Goal: Task Accomplishment & Management: Complete application form

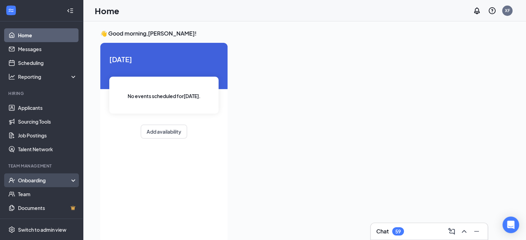
click at [35, 182] on div "Onboarding" at bounding box center [44, 180] width 53 height 7
click at [34, 195] on link "Overview" at bounding box center [47, 194] width 59 height 14
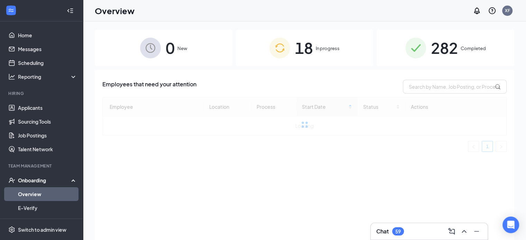
click at [281, 57] on img at bounding box center [279, 48] width 21 height 21
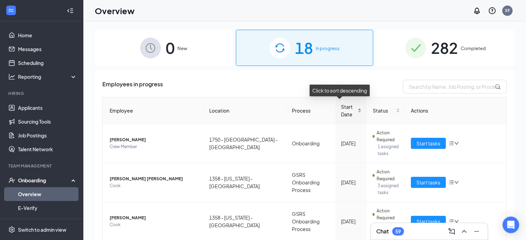
click at [341, 114] on span "Start Date" at bounding box center [349, 110] width 16 height 15
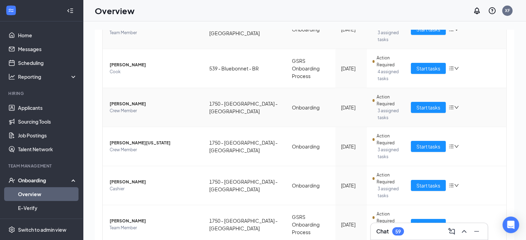
scroll to position [268, 0]
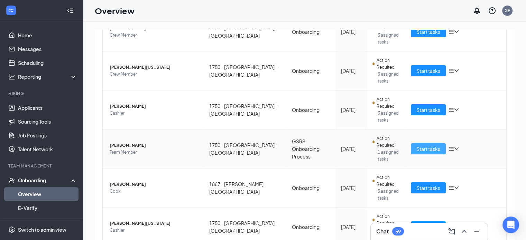
click at [416, 148] on span "Start tasks" at bounding box center [428, 149] width 24 height 8
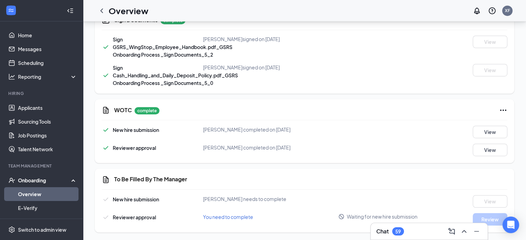
scroll to position [414, 0]
click at [240, 218] on span "You need to complete" at bounding box center [228, 217] width 50 height 6
click at [240, 220] on div "You need to complete" at bounding box center [270, 217] width 135 height 8
click at [243, 217] on span "You need to complete" at bounding box center [228, 217] width 50 height 6
click at [39, 193] on link "Overview" at bounding box center [47, 194] width 59 height 14
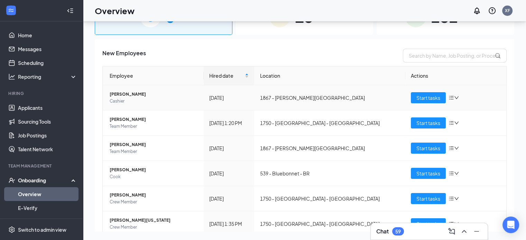
scroll to position [31, 0]
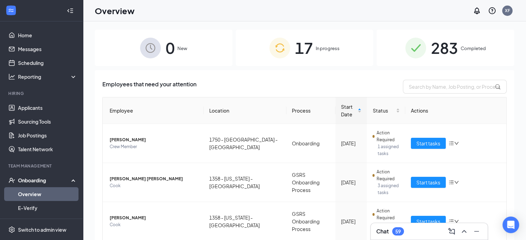
click at [300, 43] on span "17" at bounding box center [304, 48] width 18 height 24
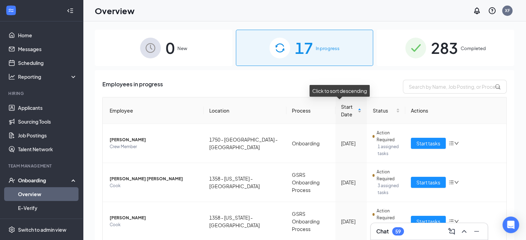
click at [341, 108] on span "Start Date" at bounding box center [349, 110] width 16 height 15
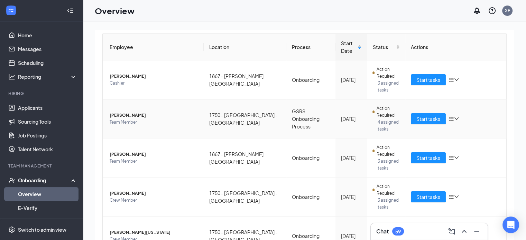
scroll to position [111, 0]
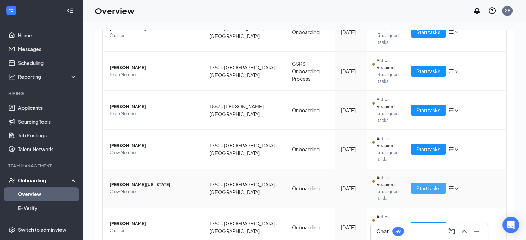
click at [425, 185] on span "Start tasks" at bounding box center [428, 189] width 24 height 8
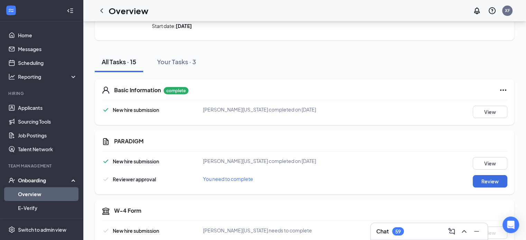
scroll to position [73, 0]
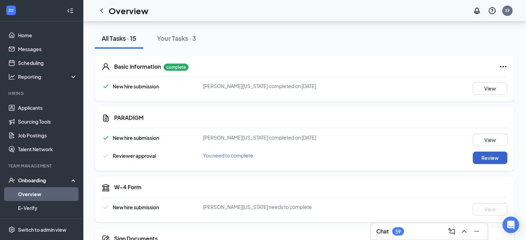
click at [481, 156] on button "Review" at bounding box center [490, 158] width 35 height 12
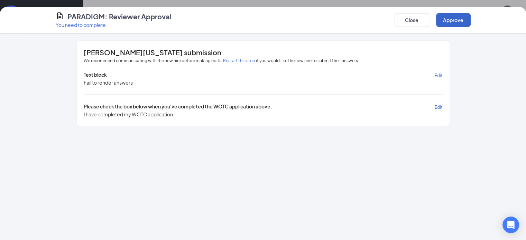
click at [471, 26] on button "Approve" at bounding box center [453, 20] width 35 height 14
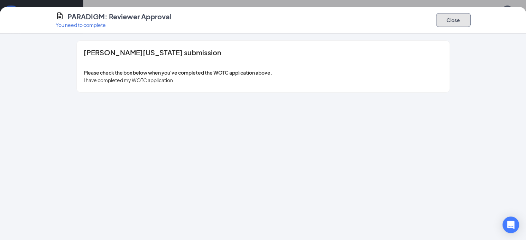
click at [471, 16] on button "Close" at bounding box center [453, 20] width 35 height 14
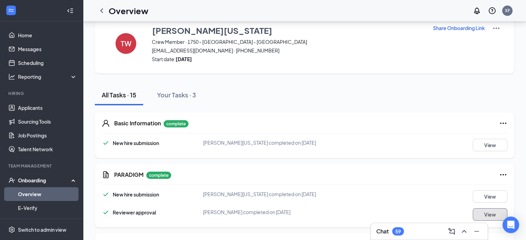
scroll to position [0, 0]
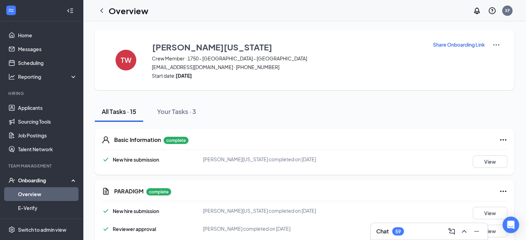
click at [499, 41] on img at bounding box center [496, 45] width 8 height 8
click at [102, 13] on icon "ChevronLeft" at bounding box center [102, 11] width 8 height 8
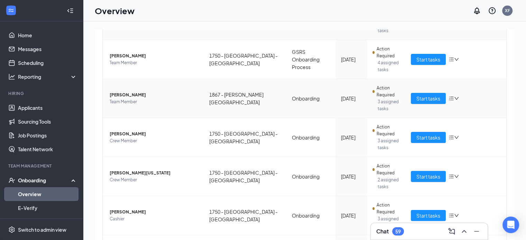
scroll to position [124, 0]
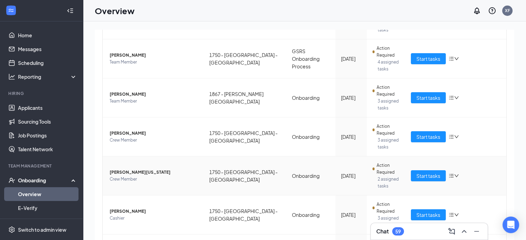
click at [454, 176] on icon "down" at bounding box center [456, 176] width 5 height 5
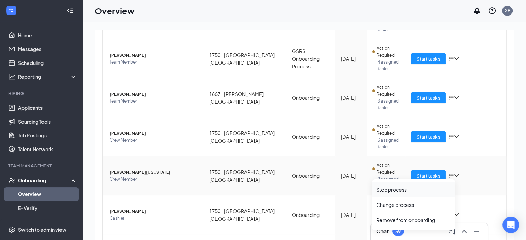
click at [397, 189] on div "Stop process" at bounding box center [413, 189] width 75 height 7
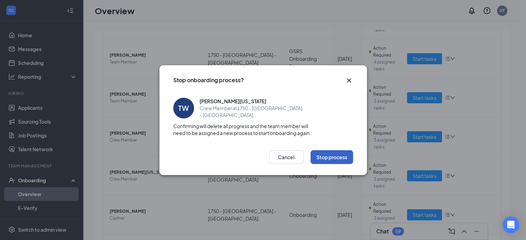
click at [335, 159] on button "Stop process" at bounding box center [332, 157] width 43 height 14
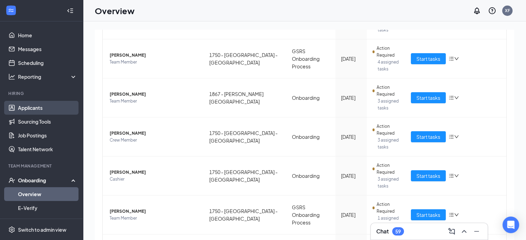
click at [42, 103] on link "Applicants" at bounding box center [47, 108] width 59 height 14
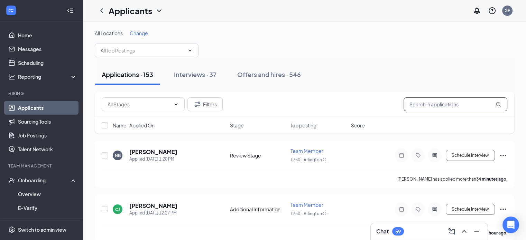
click at [428, 109] on input "text" at bounding box center [456, 105] width 104 height 14
type input "treyon"
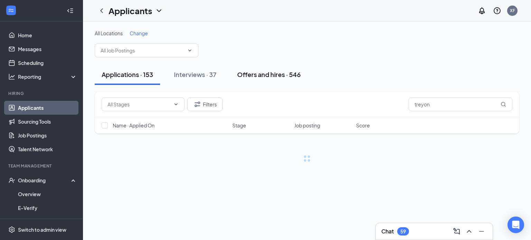
click at [266, 81] on button "Offers and hires · 546" at bounding box center [268, 74] width 77 height 21
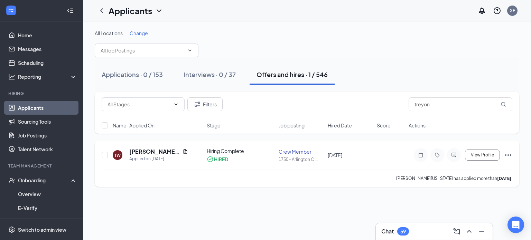
click at [507, 156] on icon "Ellipses" at bounding box center [508, 155] width 8 height 8
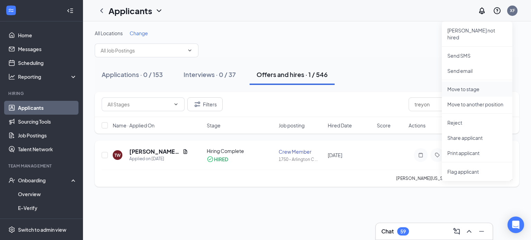
click at [478, 86] on p "Move to stage" at bounding box center [477, 89] width 59 height 7
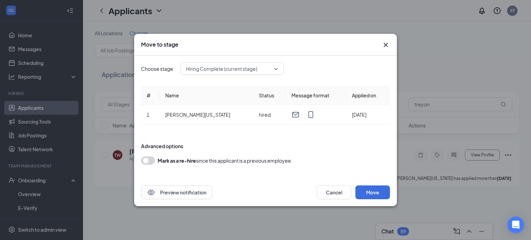
click at [275, 72] on span "Hiring Complete (current stage)" at bounding box center [232, 69] width 92 height 10
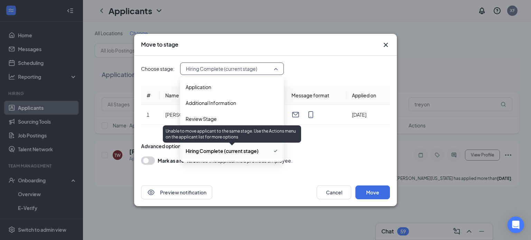
click at [254, 151] on span "Hiring Complete (current stage)" at bounding box center [222, 151] width 73 height 8
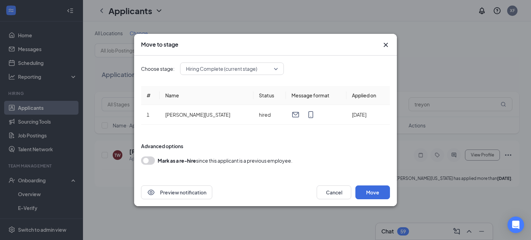
click at [379, 185] on div "Preview notification Cancel Move" at bounding box center [265, 193] width 263 height 28
click at [377, 190] on button "Move" at bounding box center [373, 193] width 35 height 14
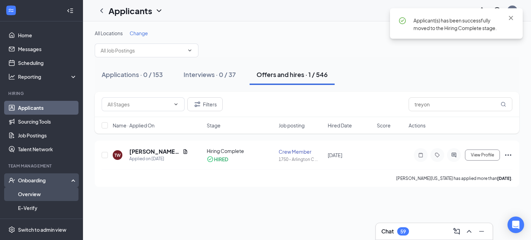
click at [29, 193] on link "Overview" at bounding box center [47, 194] width 59 height 14
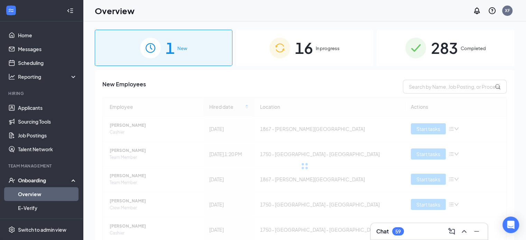
click at [174, 60] on div "1 New" at bounding box center [164, 48] width 138 height 36
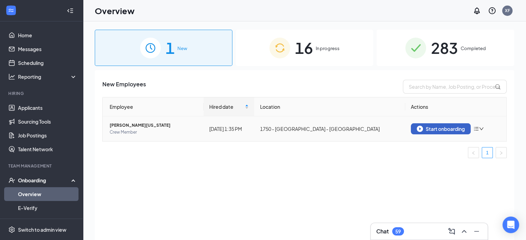
click at [462, 131] on div "Start onboarding" at bounding box center [441, 129] width 48 height 6
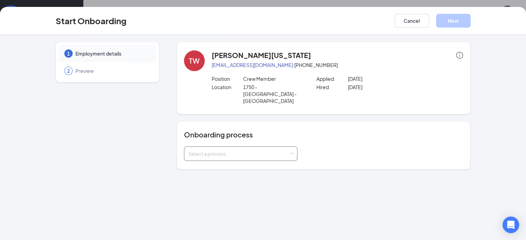
click at [247, 150] on div "Select a process" at bounding box center [239, 153] width 101 height 7
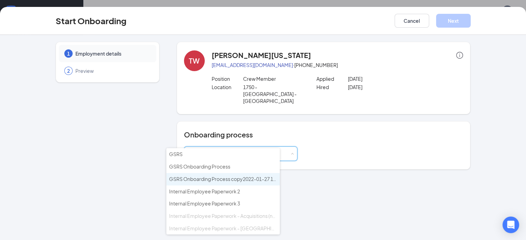
scroll to position [66, 0]
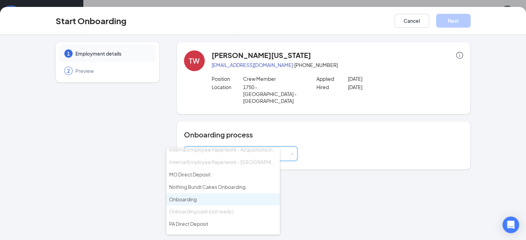
click at [231, 194] on li "Onboarding" at bounding box center [222, 200] width 113 height 12
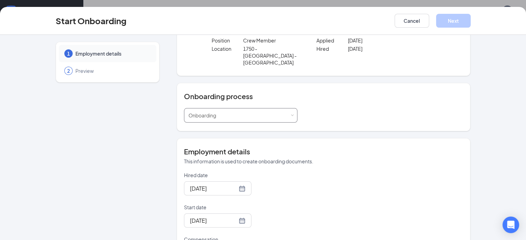
scroll to position [92, 0]
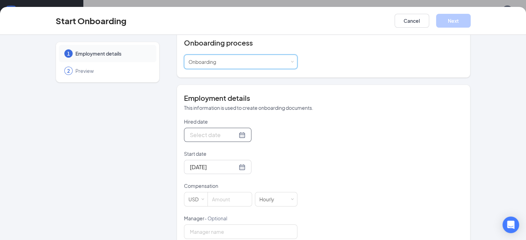
click at [213, 131] on div at bounding box center [218, 135] width 56 height 9
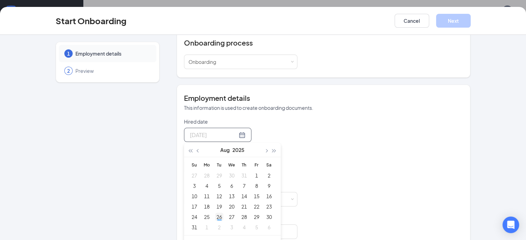
type input "Aug 26, 2025"
click at [215, 213] on div "26" at bounding box center [219, 217] width 8 height 8
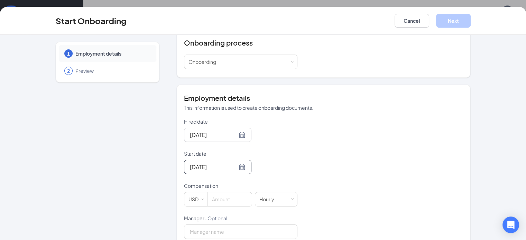
click at [220, 160] on div "Aug 18, 2025" at bounding box center [217, 167] width 67 height 14
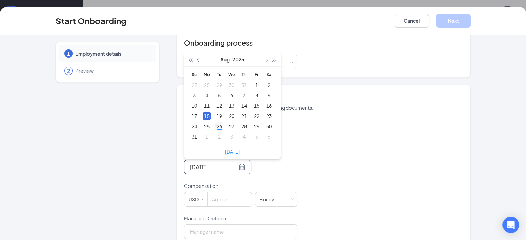
type input "Aug 26, 2025"
click at [215, 122] on div "26" at bounding box center [219, 126] width 8 height 8
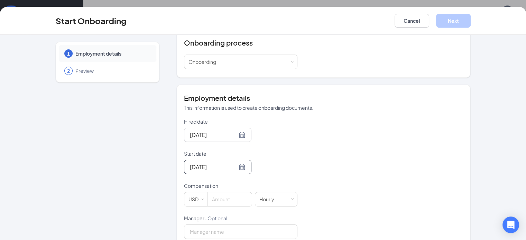
click at [222, 183] on p "Compensation" at bounding box center [240, 186] width 113 height 7
click at [217, 193] on input at bounding box center [230, 200] width 44 height 14
type input "11"
click at [275, 183] on p "Compensation" at bounding box center [240, 186] width 113 height 7
click at [471, 25] on button "Next" at bounding box center [453, 21] width 35 height 14
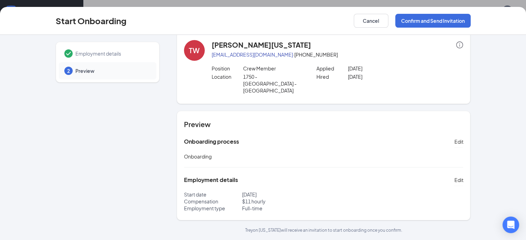
scroll to position [0, 0]
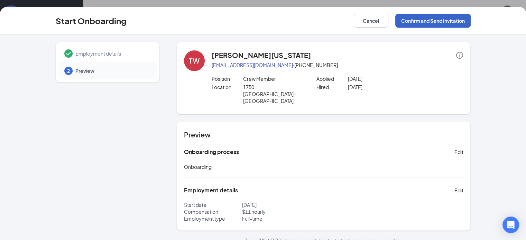
click at [450, 23] on button "Confirm and Send Invitation" at bounding box center [432, 21] width 75 height 14
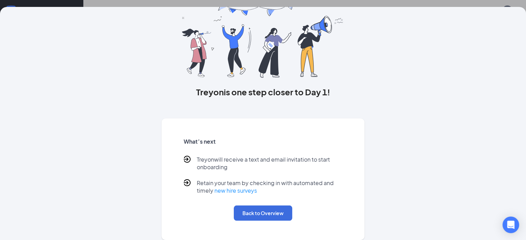
scroll to position [42, 0]
click at [275, 211] on button "Back to Overview" at bounding box center [263, 213] width 58 height 15
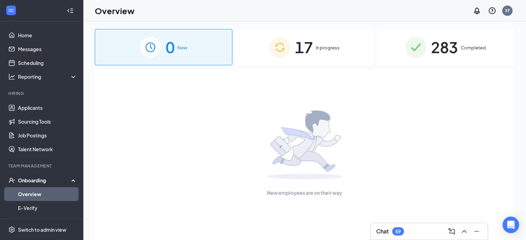
scroll to position [0, 0]
click at [310, 52] on span "17" at bounding box center [304, 48] width 18 height 24
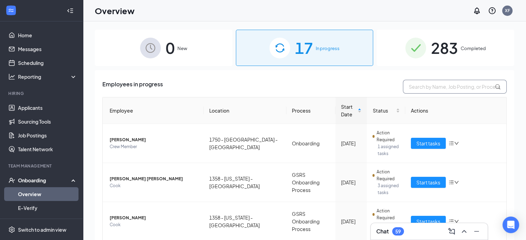
click at [450, 86] on input "text" at bounding box center [455, 87] width 104 height 14
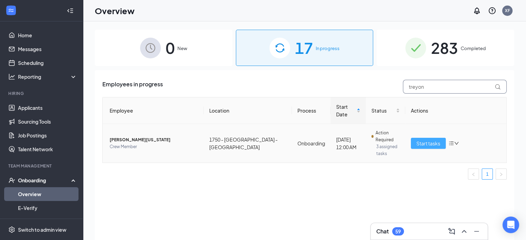
type input "treyon"
click at [412, 138] on button "Start tasks" at bounding box center [428, 143] width 35 height 11
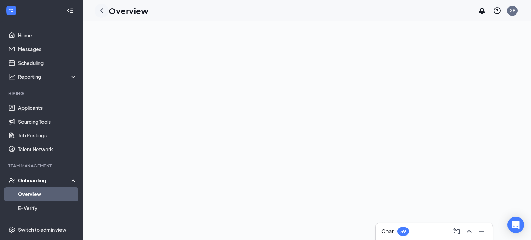
click at [103, 11] on icon "ChevronLeft" at bounding box center [102, 11] width 8 height 8
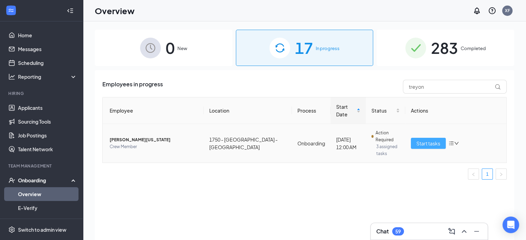
click at [429, 140] on span "Start tasks" at bounding box center [428, 144] width 24 height 8
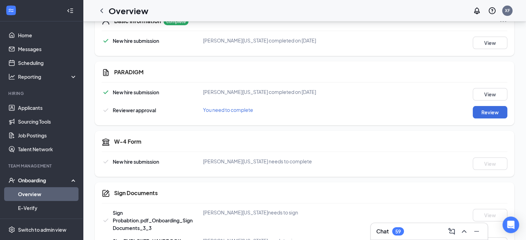
scroll to position [120, 0]
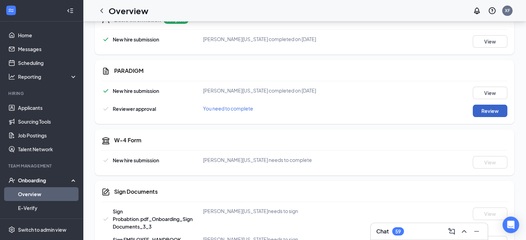
click at [493, 112] on button "Review" at bounding box center [490, 111] width 35 height 12
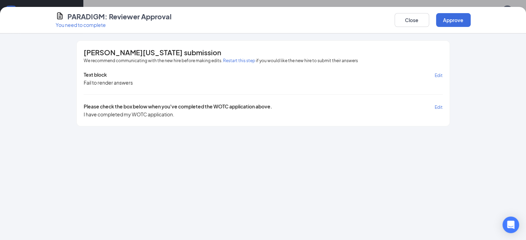
click at [443, 74] on span "Edit" at bounding box center [439, 75] width 8 height 5
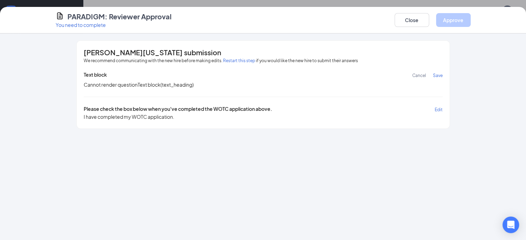
click at [443, 74] on span "Save" at bounding box center [438, 75] width 10 height 5
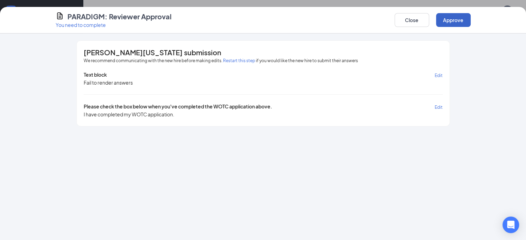
click at [471, 20] on button "Approve" at bounding box center [453, 20] width 35 height 14
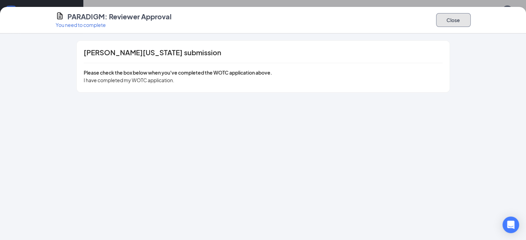
click at [471, 20] on button "Close" at bounding box center [453, 20] width 35 height 14
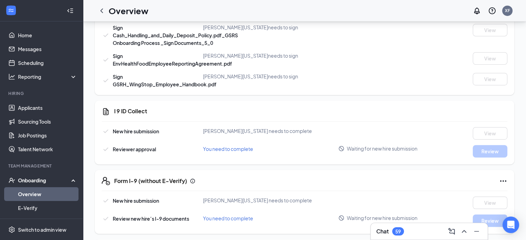
scroll to position [382, 0]
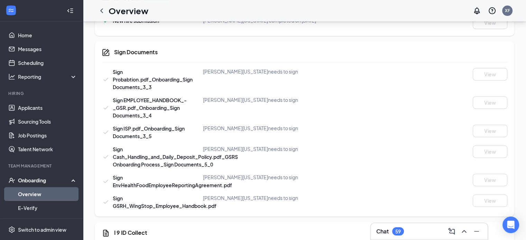
scroll to position [259, 0]
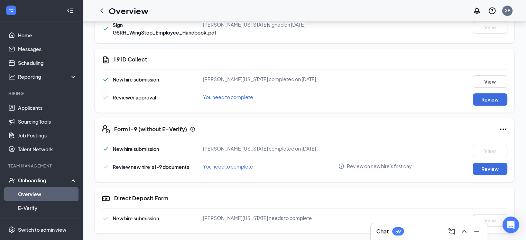
scroll to position [434, 0]
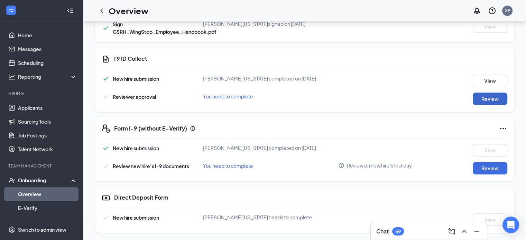
click at [487, 94] on button "Review" at bounding box center [490, 99] width 35 height 12
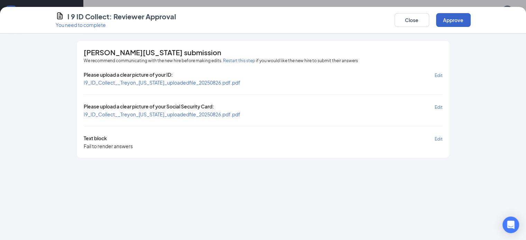
click at [471, 21] on button "Approve" at bounding box center [453, 20] width 35 height 14
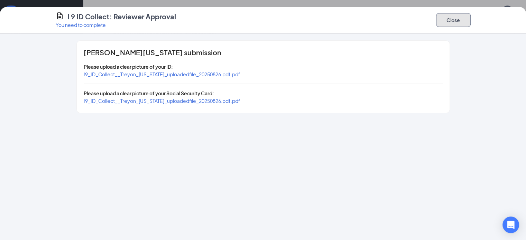
click at [471, 21] on button "Close" at bounding box center [453, 20] width 35 height 14
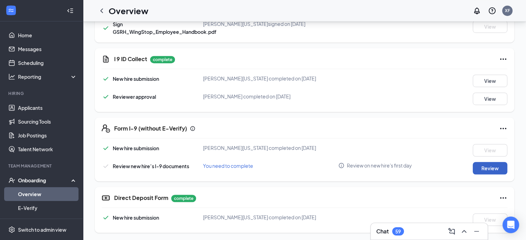
click at [487, 169] on button "Review" at bounding box center [490, 168] width 35 height 12
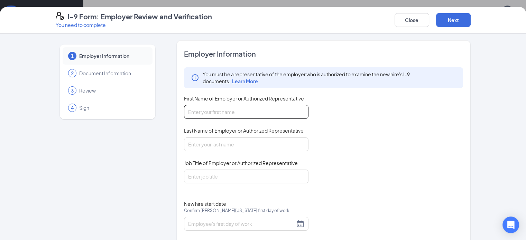
click at [239, 110] on input "First Name of Employer or Authorized Representative" at bounding box center [246, 112] width 125 height 14
type input "kejueon"
type input "[PERSON_NAME]"
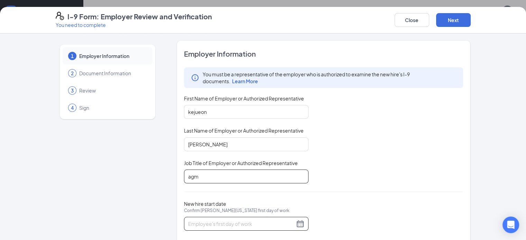
type input "agm"
click at [282, 222] on div at bounding box center [246, 224] width 116 height 8
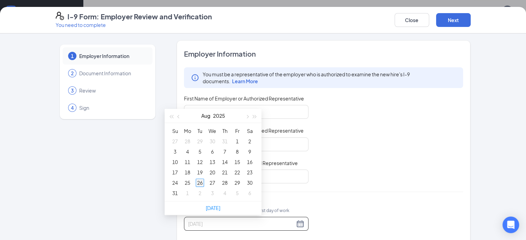
type input "[DATE]"
click at [201, 181] on div "26" at bounding box center [200, 183] width 8 height 8
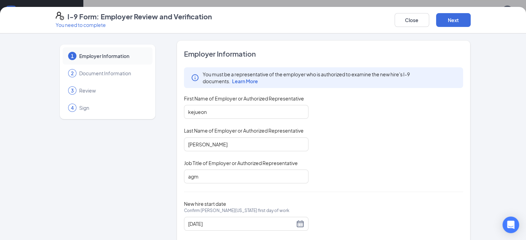
scroll to position [13, 0]
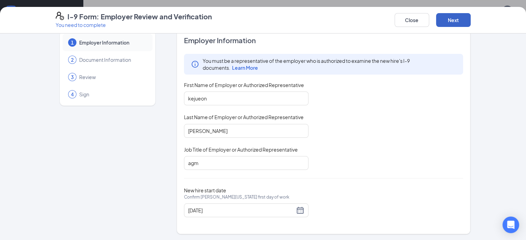
click at [471, 20] on button "Next" at bounding box center [453, 20] width 35 height 14
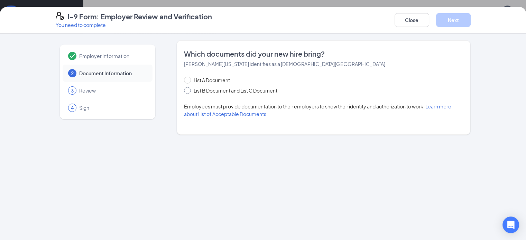
click at [184, 92] on input "List B Document and List C Document" at bounding box center [186, 89] width 5 height 5
radio input "true"
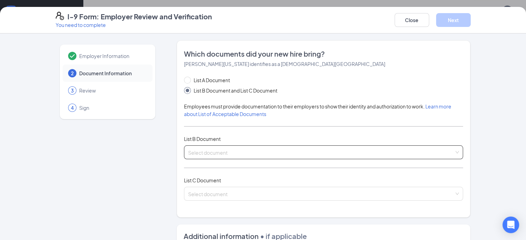
click at [201, 150] on input "search" at bounding box center [321, 151] width 266 height 10
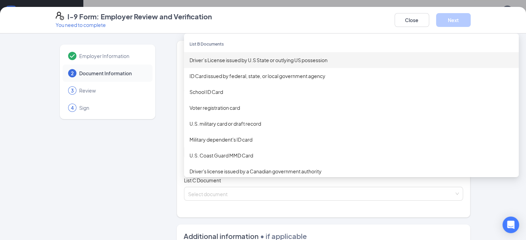
click at [232, 57] on div "Driver’s License issued by U.S State or outlying US possession" at bounding box center [352, 60] width 324 height 8
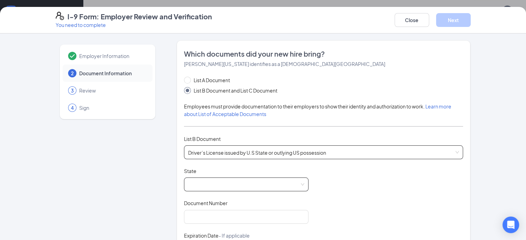
click at [246, 184] on span at bounding box center [246, 184] width 116 height 13
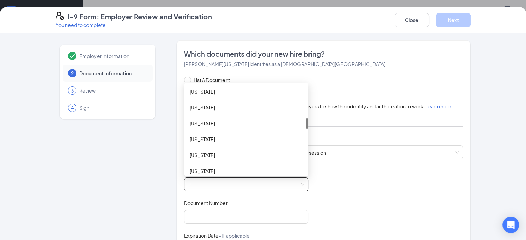
scroll to position [275, 0]
drag, startPoint x: 288, startPoint y: 94, endPoint x: 293, endPoint y: 127, distance: 33.6
click at [293, 127] on div "List A Document List B Document and List C Document Employees must provide docu…" at bounding box center [323, 212] width 279 height 273
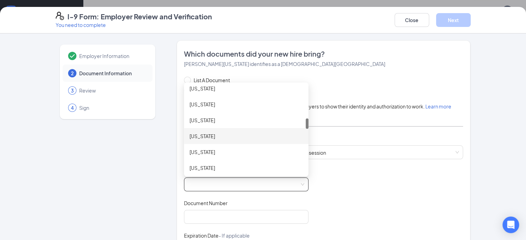
click at [248, 136] on div "[US_STATE]" at bounding box center [246, 136] width 113 height 8
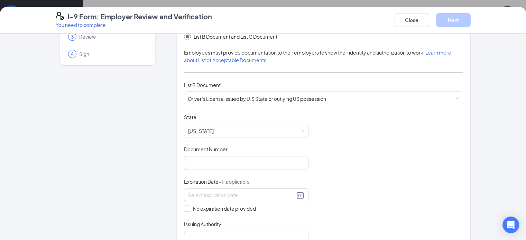
scroll to position [65, 0]
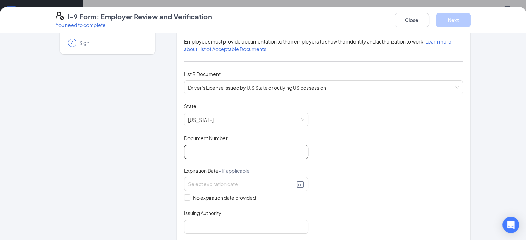
click at [263, 147] on input "Document Number" at bounding box center [246, 152] width 125 height 14
type input "012836331"
click at [264, 185] on input at bounding box center [241, 185] width 107 height 8
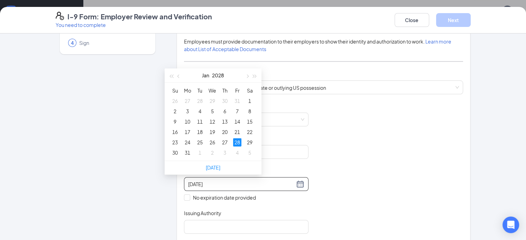
type input "[DATE]"
click at [319, 141] on div "Document Title Driver’s License issued by U.S State or outlying US possession S…" at bounding box center [323, 168] width 279 height 131
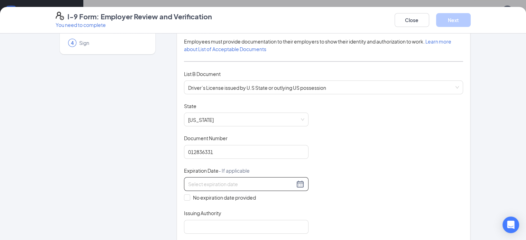
click at [260, 183] on input at bounding box center [241, 185] width 107 height 8
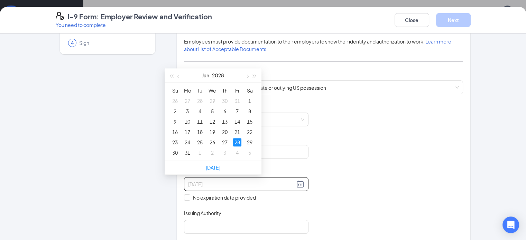
click at [237, 141] on div "28" at bounding box center [237, 142] width 8 height 8
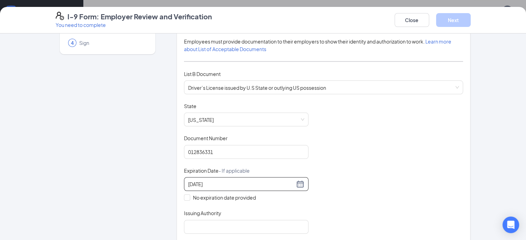
type input "[DATE]"
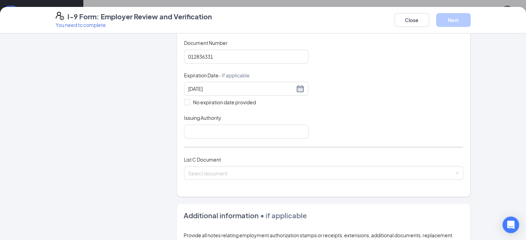
scroll to position [172, 0]
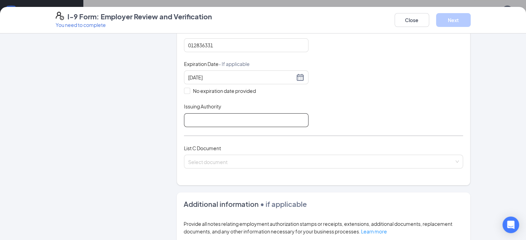
click at [266, 116] on input "Issuing Authority" at bounding box center [246, 120] width 125 height 14
type input "LA"
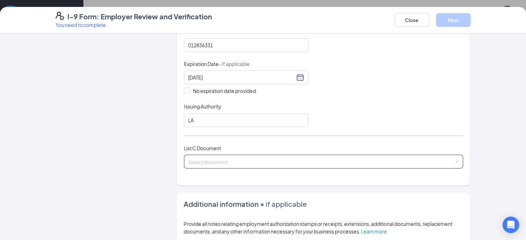
click at [226, 158] on input "search" at bounding box center [321, 160] width 266 height 10
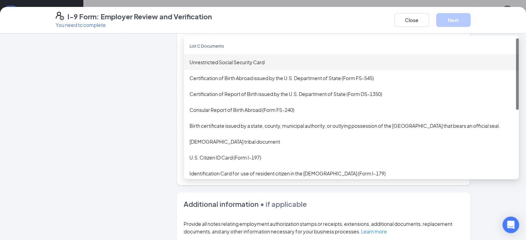
click at [224, 60] on div "Unrestricted Social Security Card" at bounding box center [352, 62] width 324 height 8
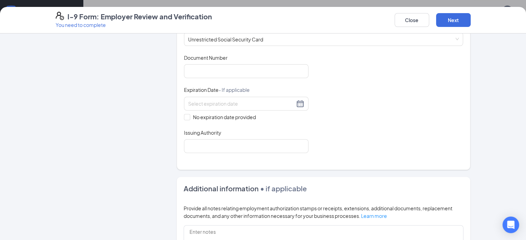
scroll to position [304, 0]
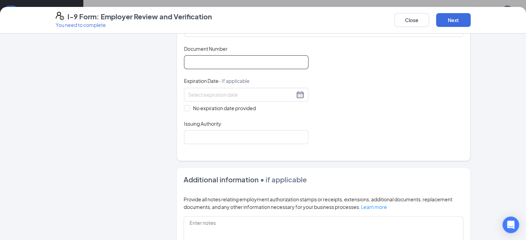
click at [238, 58] on input "Document Number" at bounding box center [246, 62] width 125 height 14
type input "664103455"
click at [184, 105] on input "No expiration date provided" at bounding box center [186, 107] width 5 height 5
checkbox input "true"
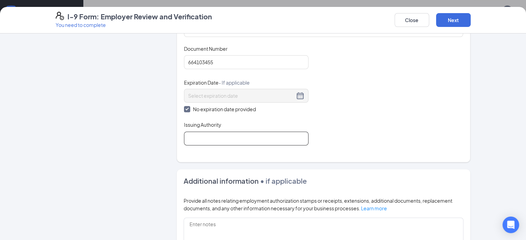
click at [184, 134] on input "Issuing Authority" at bounding box center [246, 139] width 125 height 14
type input "ss dept"
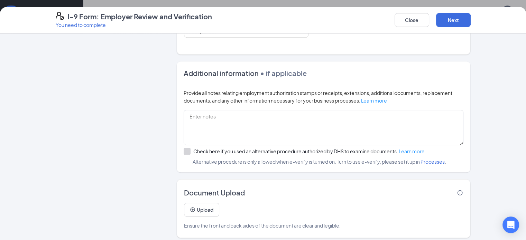
scroll to position [413, 0]
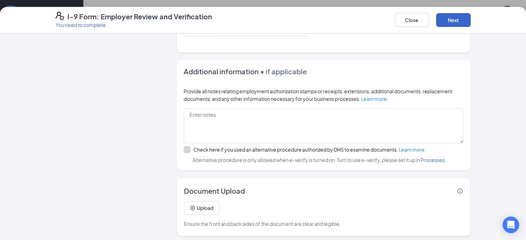
click at [471, 20] on button "Next" at bounding box center [453, 20] width 35 height 14
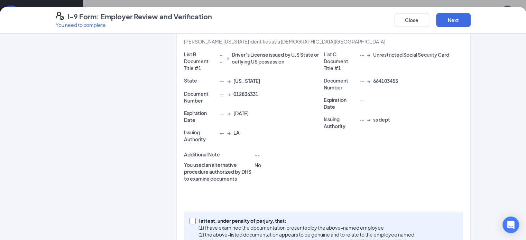
click at [190, 218] on span at bounding box center [193, 221] width 6 height 6
click at [190, 218] on input "I attest, under penalty of [PERSON_NAME], that: (1) I have examined the documen…" at bounding box center [192, 220] width 5 height 5
checkbox input "true"
click at [471, 19] on button "Next" at bounding box center [453, 20] width 35 height 14
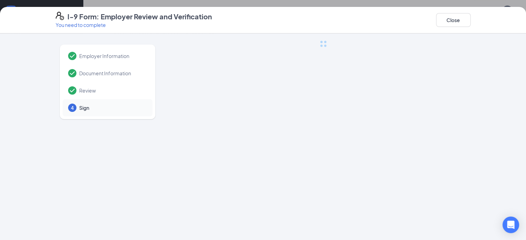
scroll to position [0, 0]
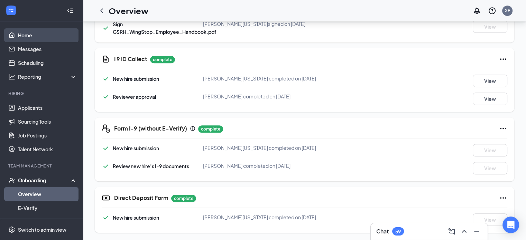
click at [30, 34] on link "Home" at bounding box center [47, 35] width 59 height 14
